Goal: Find specific page/section: Find specific page/section

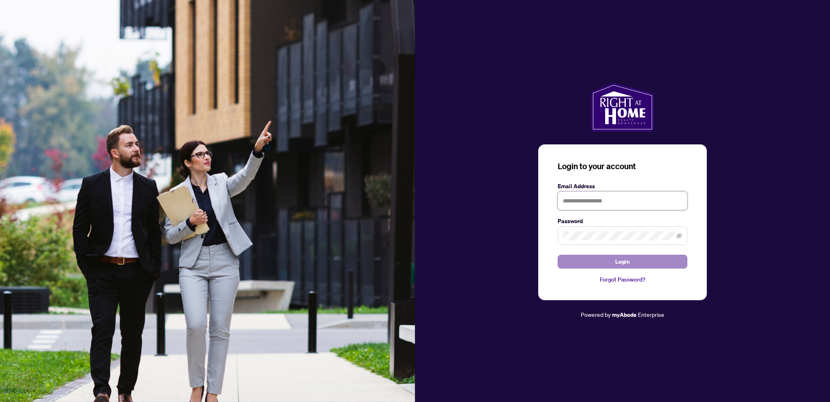
type input "**********"
click at [618, 262] on span "Login" at bounding box center [622, 261] width 15 height 13
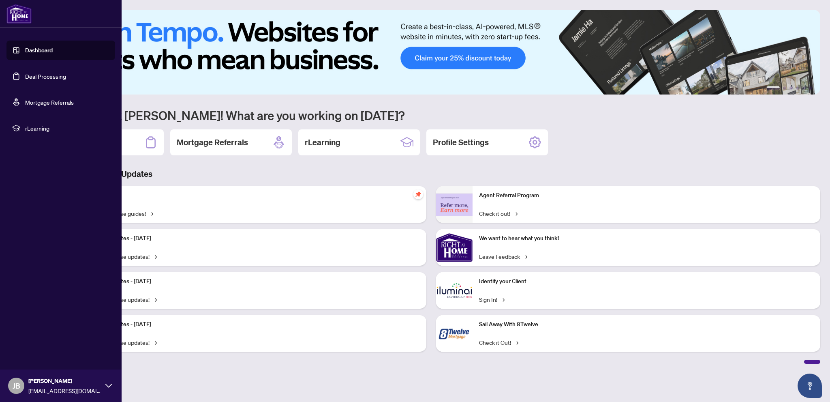
click at [36, 51] on link "Dashboard" at bounding box center [39, 50] width 28 height 7
click at [42, 76] on link "Deal Processing" at bounding box center [45, 76] width 41 height 7
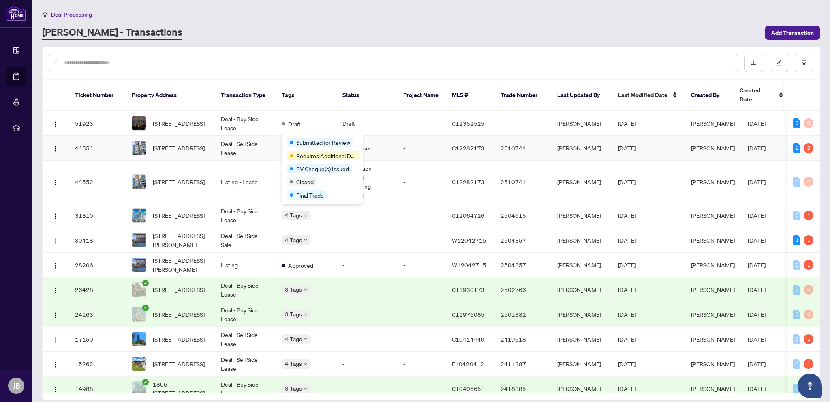
click at [301, 138] on span "Submitted for Review" at bounding box center [323, 142] width 54 height 9
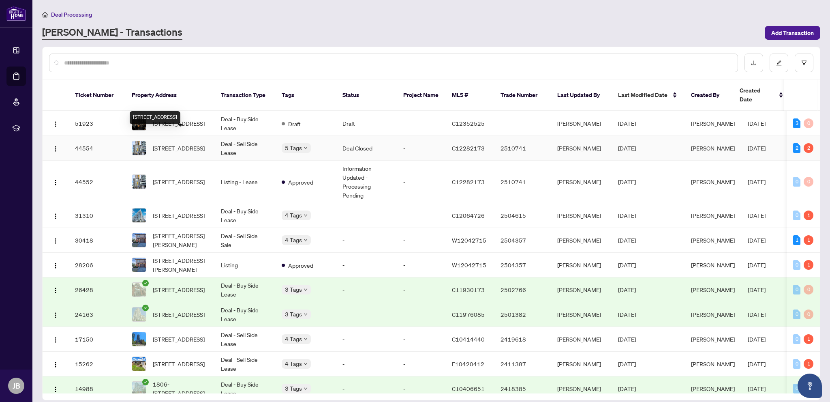
click at [172, 143] on span "[STREET_ADDRESS]" at bounding box center [179, 147] width 52 height 9
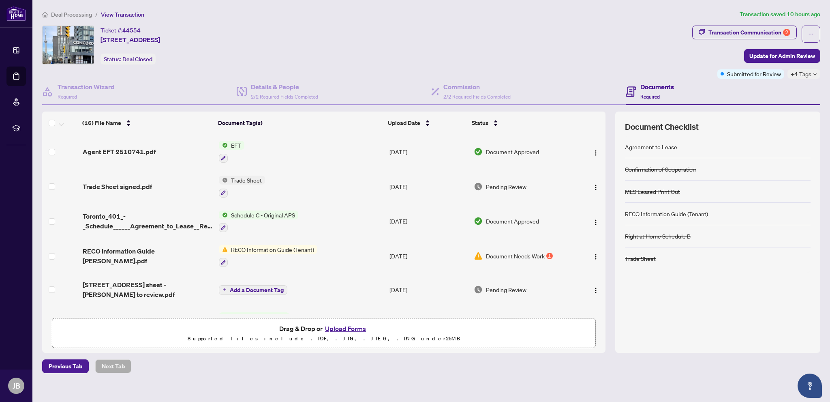
click at [242, 178] on span "Trade Sheet" at bounding box center [246, 179] width 37 height 9
click at [241, 221] on span "Trade Sheet" at bounding box center [223, 218] width 37 height 9
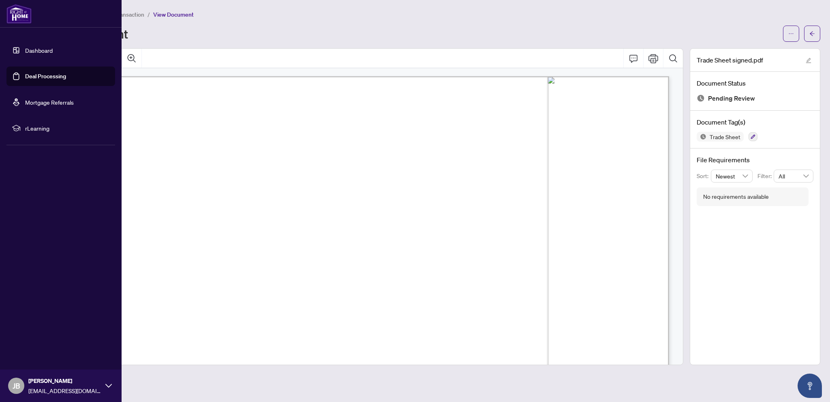
click at [47, 48] on link "Dashboard" at bounding box center [39, 50] width 28 height 7
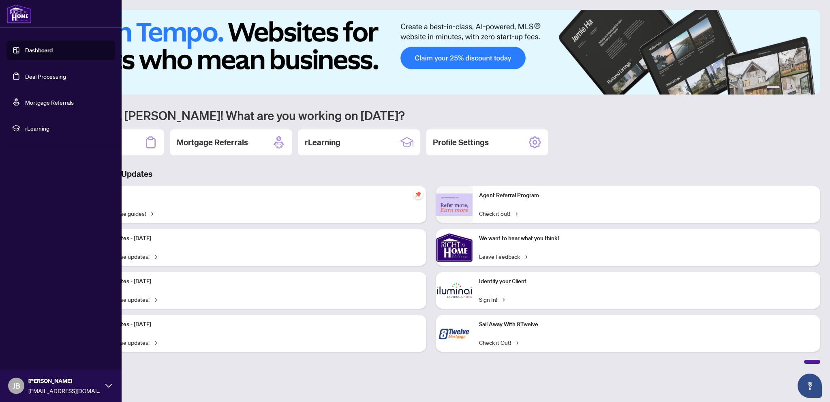
click at [36, 75] on link "Deal Processing" at bounding box center [45, 76] width 41 height 7
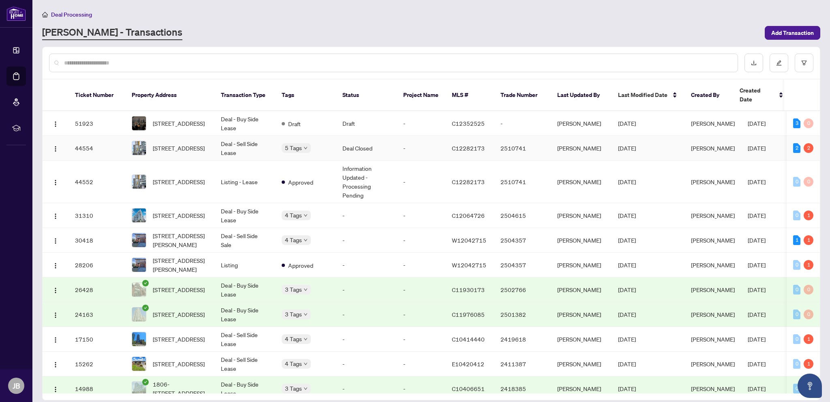
click at [183, 143] on span "[STREET_ADDRESS]" at bounding box center [179, 147] width 52 height 9
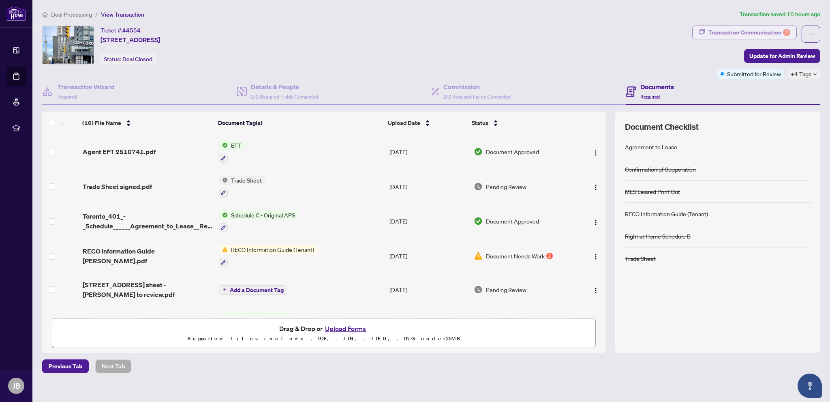
click at [755, 32] on div "Transaction Communication 2" at bounding box center [749, 32] width 82 height 13
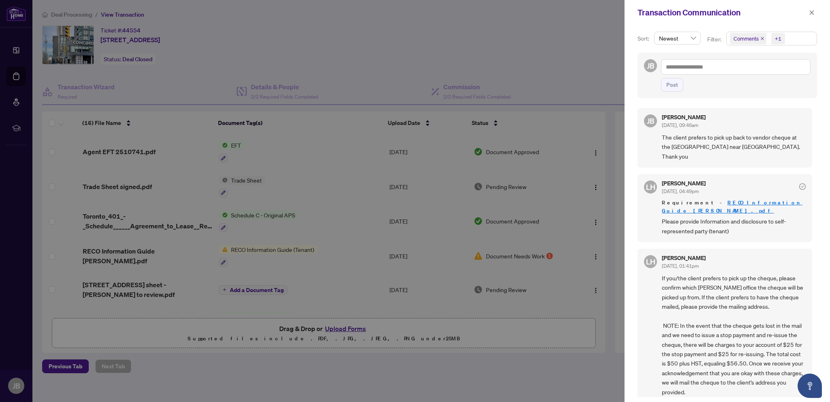
click at [592, 153] on div at bounding box center [415, 201] width 830 height 402
drag, startPoint x: 812, startPoint y: 16, endPoint x: 808, endPoint y: 18, distance: 4.5
click at [812, 16] on span "button" at bounding box center [812, 12] width 6 height 13
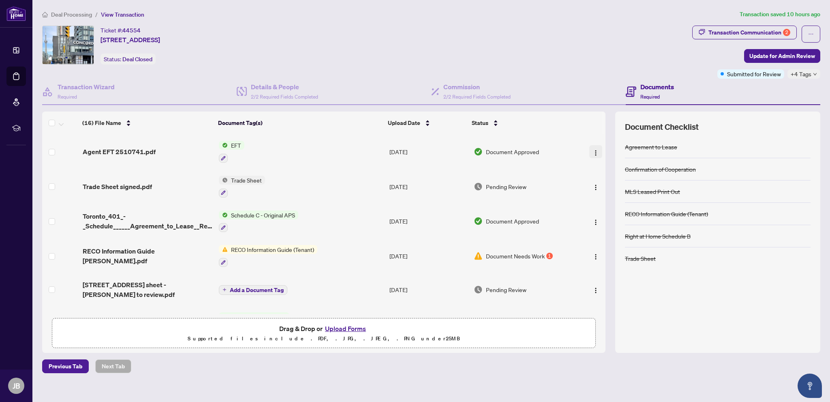
click at [593, 151] on img "button" at bounding box center [595, 153] width 6 height 6
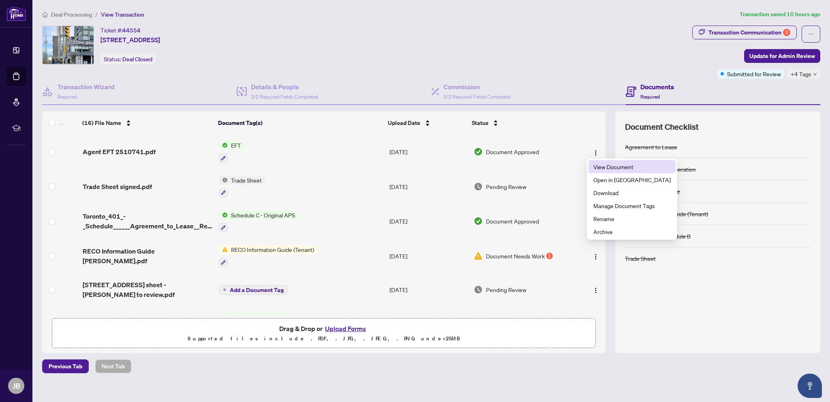
click at [601, 160] on li "View Document" at bounding box center [631, 166] width 87 height 13
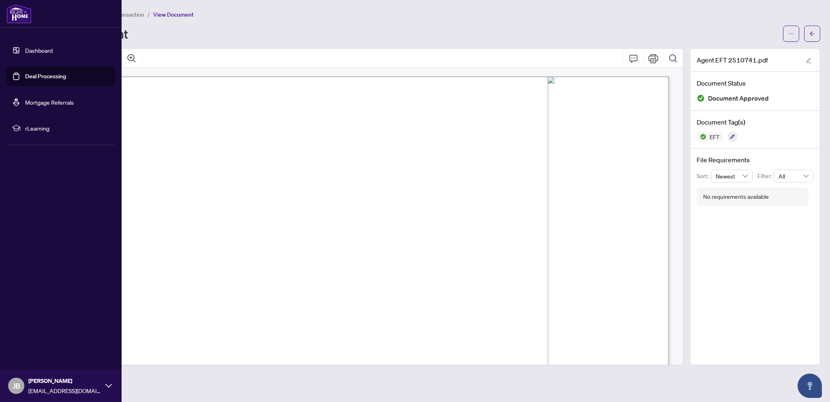
click at [49, 51] on link "Dashboard" at bounding box center [39, 50] width 28 height 7
